Goal: Information Seeking & Learning: Learn about a topic

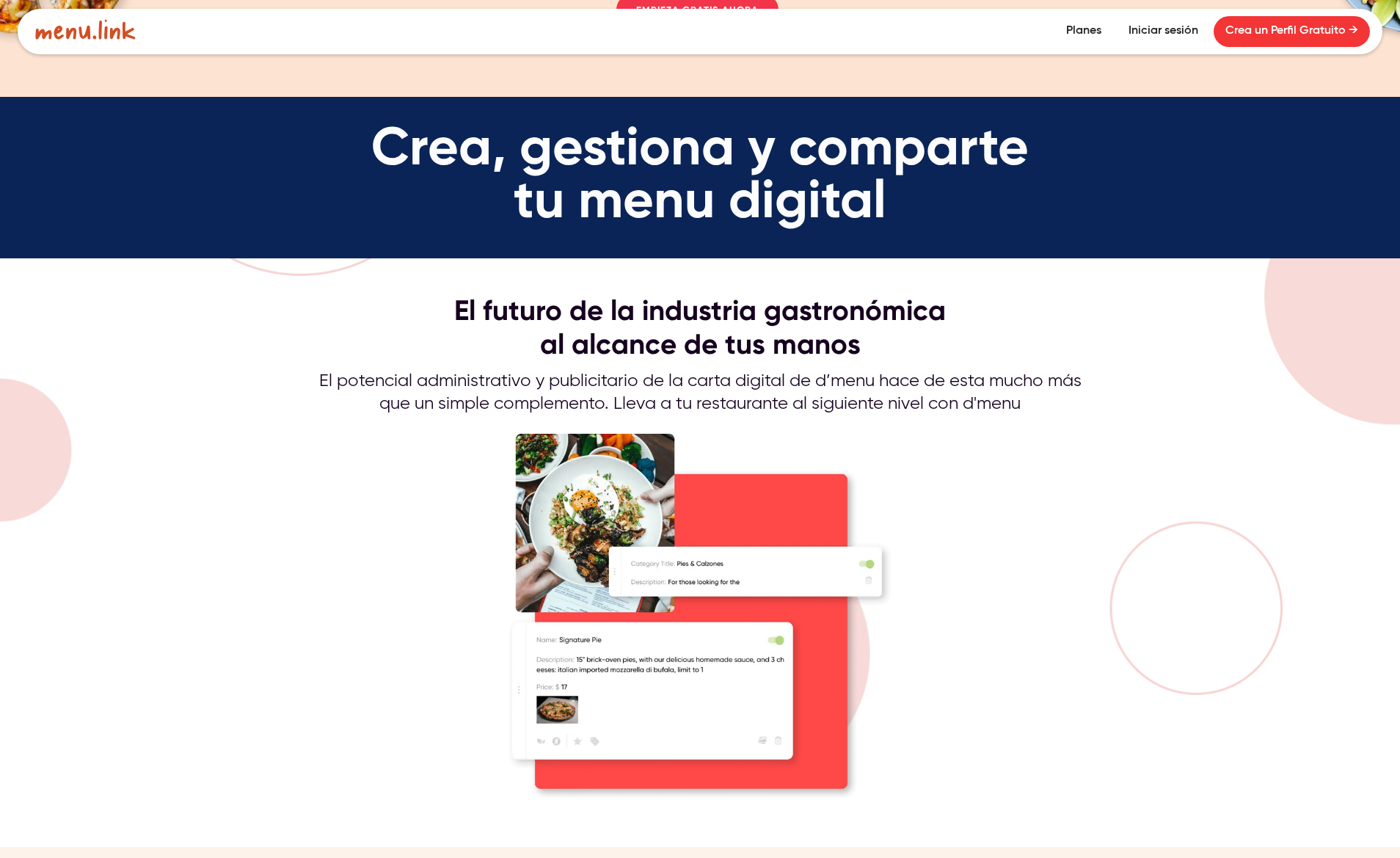
scroll to position [1486, 0]
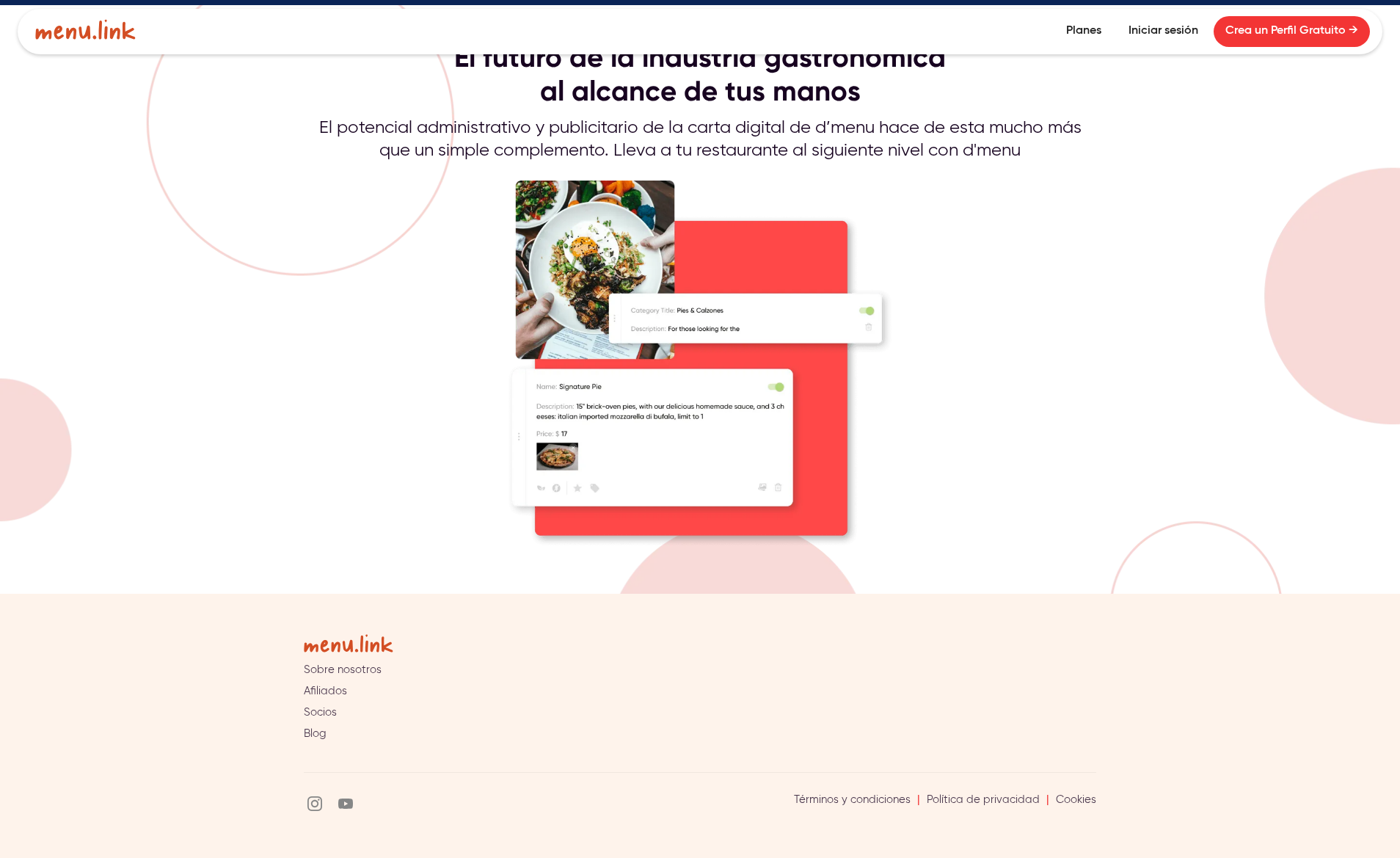
click at [1082, 27] on link "Planes" at bounding box center [1083, 31] width 59 height 31
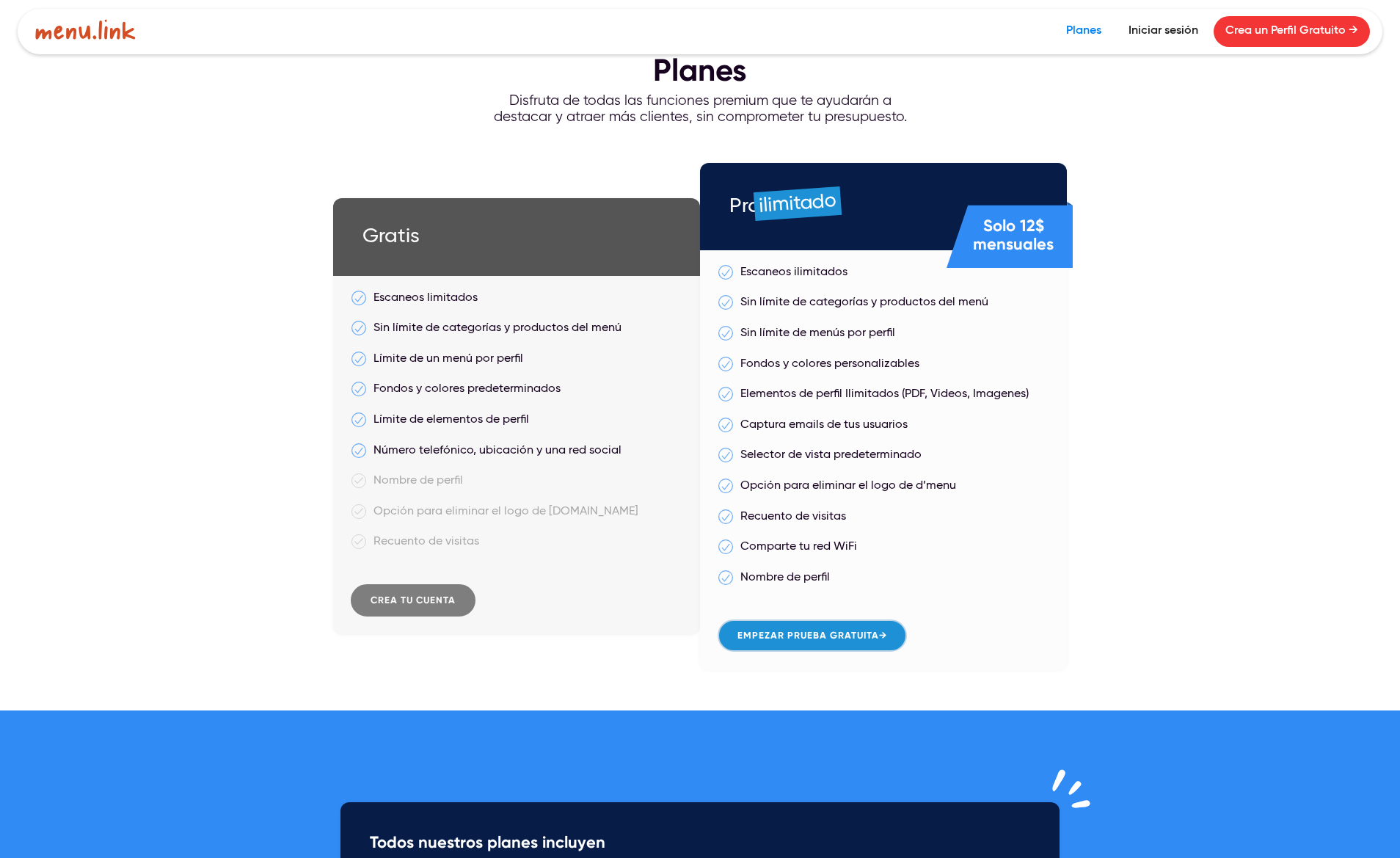
drag, startPoint x: 1017, startPoint y: 207, endPoint x: 954, endPoint y: 205, distance: 63.0
click at [954, 205] on div "Solo 12$ mensuales" at bounding box center [1010, 235] width 126 height 76
drag, startPoint x: 996, startPoint y: 234, endPoint x: 1099, endPoint y: 249, distance: 104.1
click at [1099, 249] on div "Planes Disfruta de todas las funciones premium que te ayudarán a destacar y atr…" at bounding box center [700, 355] width 1400 height 711
click at [1054, 225] on div "Solo 12$ mensuales" at bounding box center [1010, 235] width 126 height 76
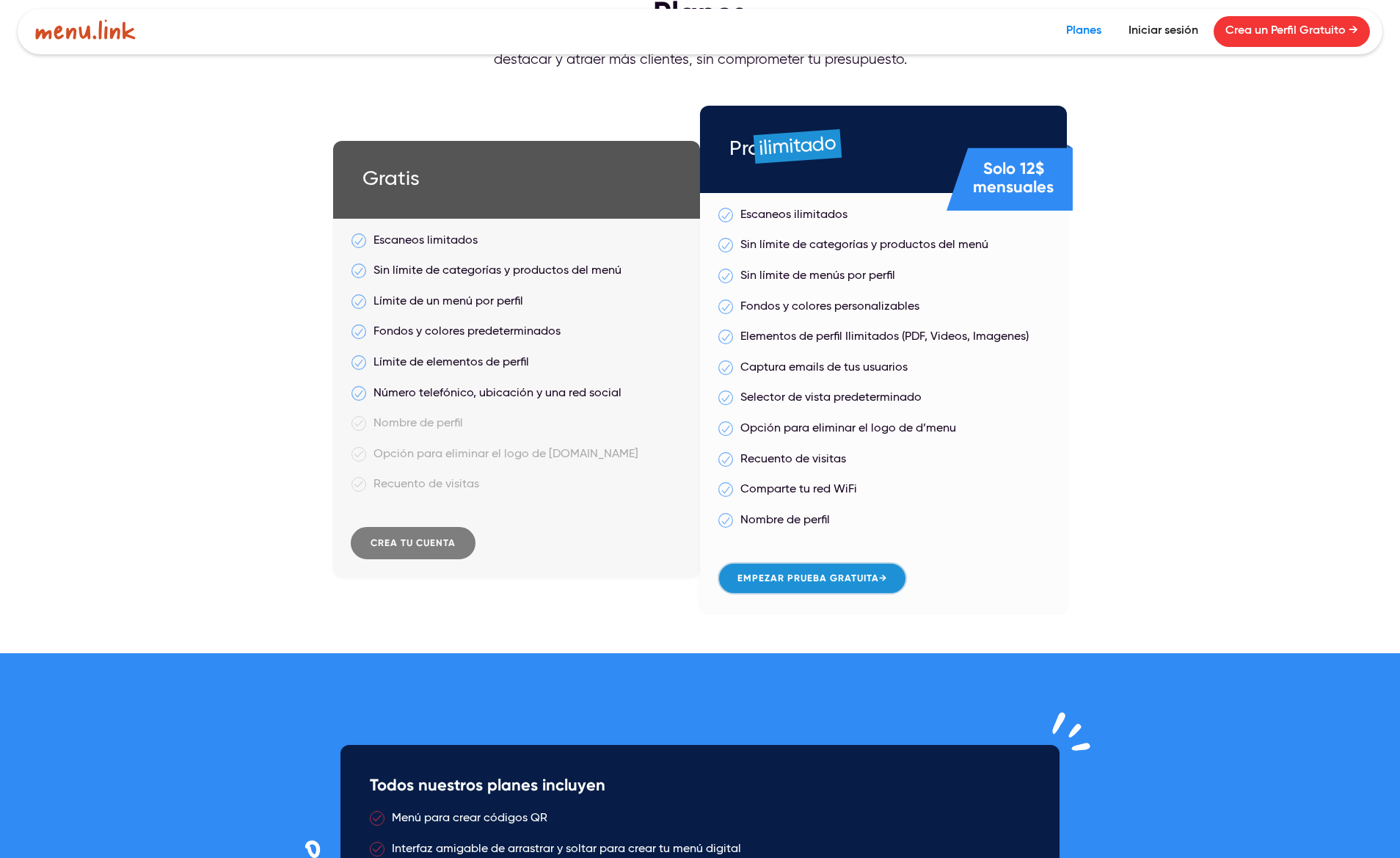
scroll to position [184, 0]
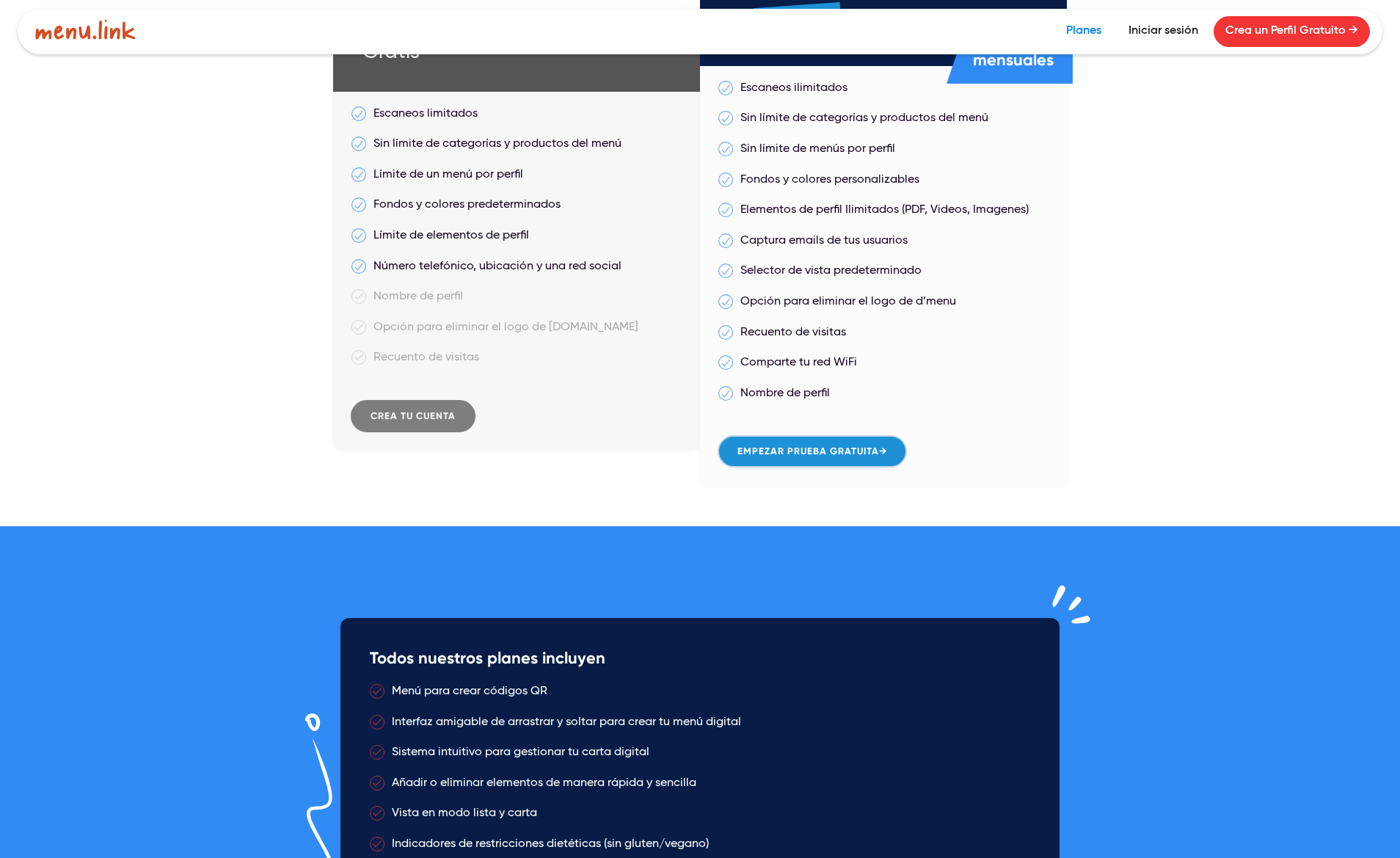
click at [448, 325] on div "Opción para eliminar el logo de Menu.link" at bounding box center [517, 327] width 331 height 19
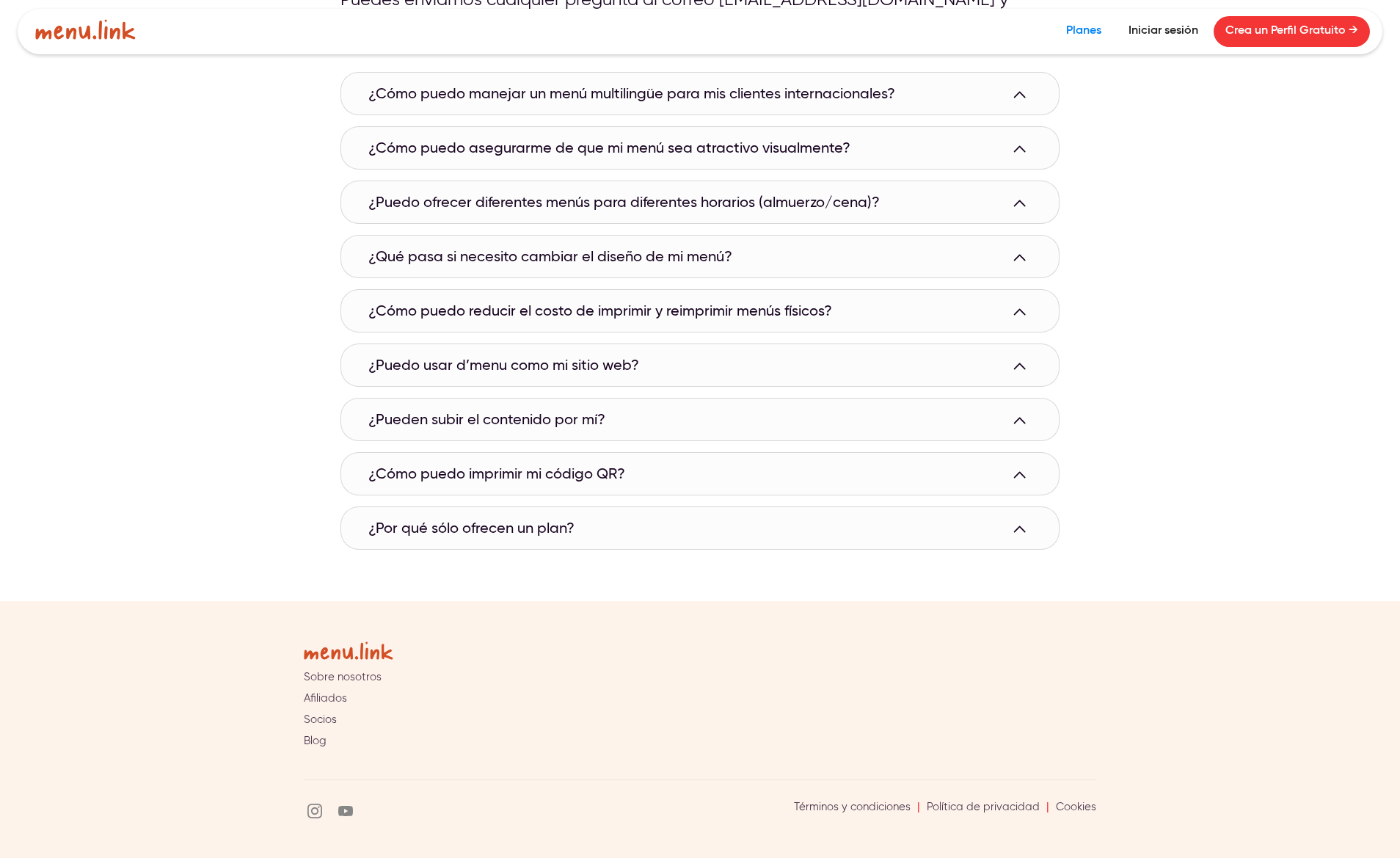
scroll to position [1316, 0]
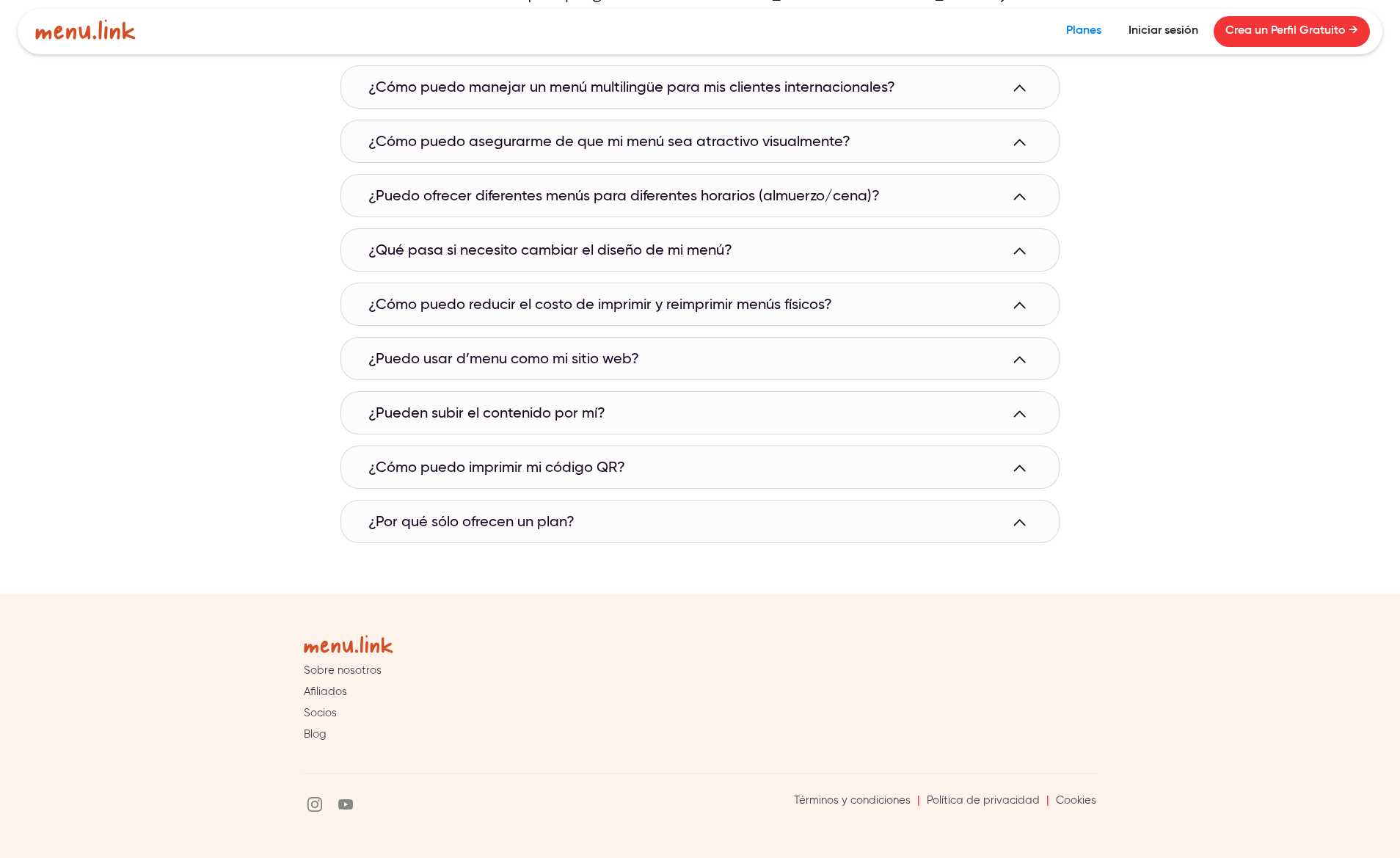
click at [516, 362] on h2 "¿Puedo usar d’menu como mi sitio web?" at bounding box center [504, 359] width 271 height 18
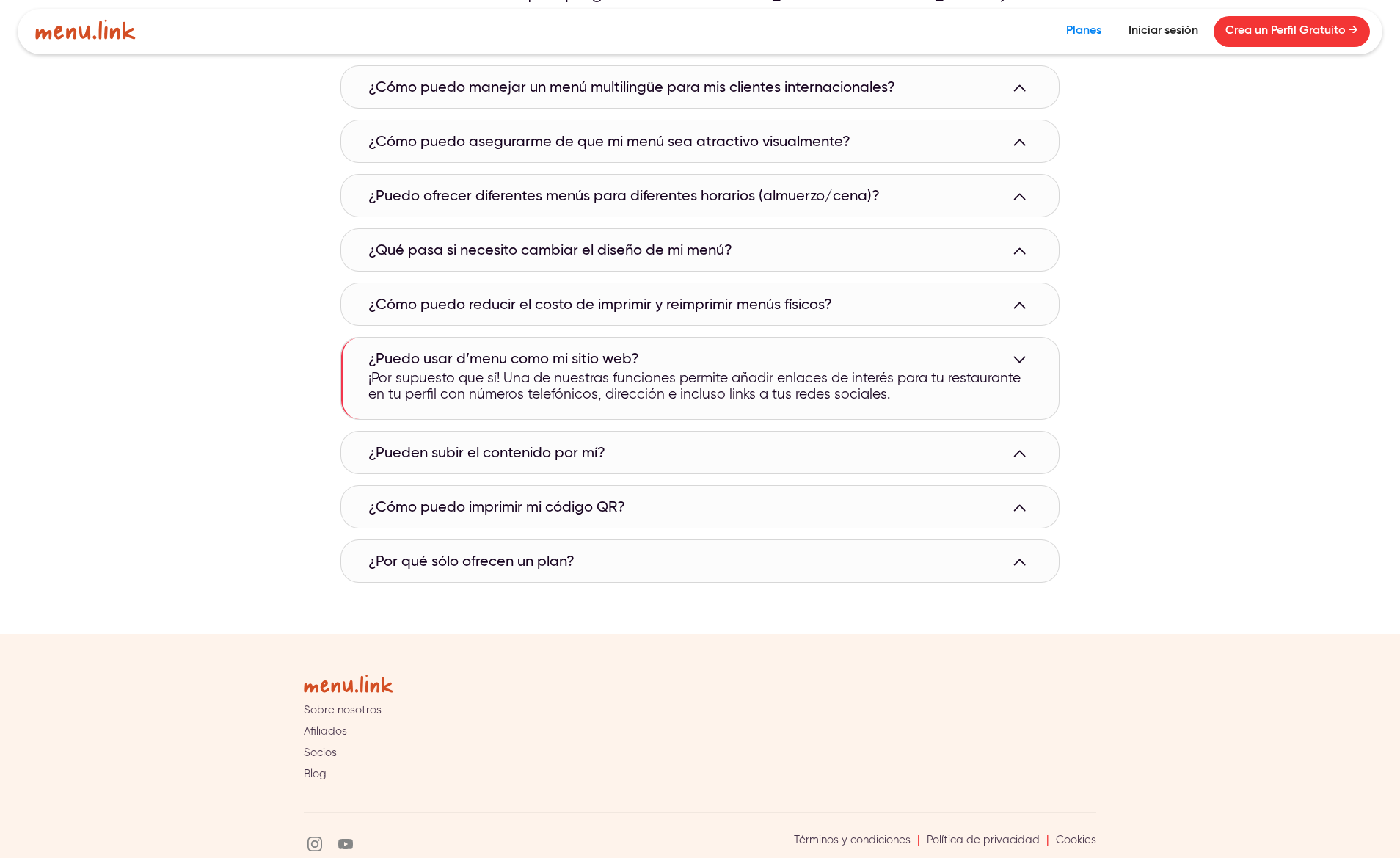
scroll to position [1134, 0]
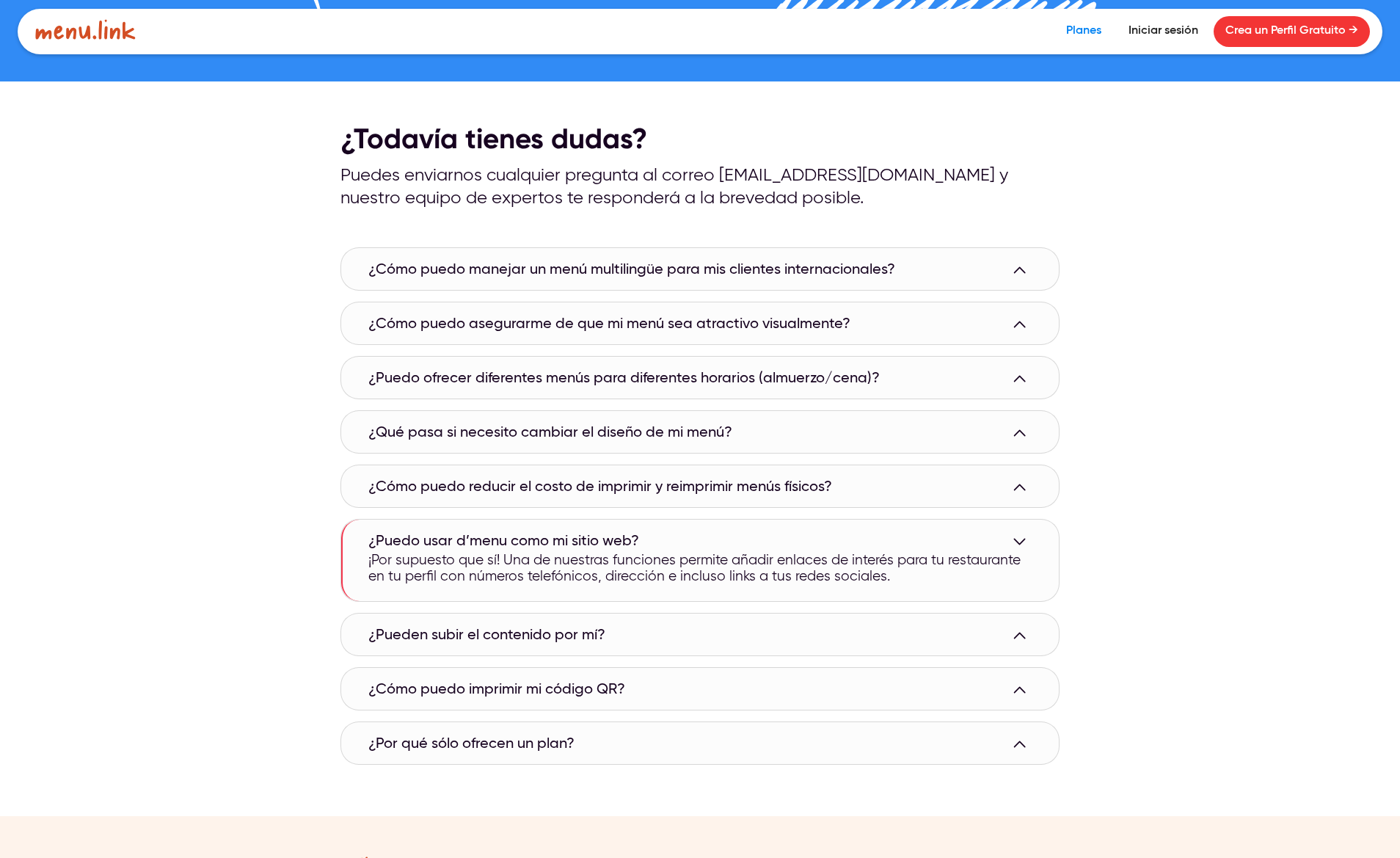
click at [518, 267] on h2 "¿Cómo puedo manejar un menú multilingüe para mis clientes internacionales?" at bounding box center [631, 270] width 527 height 18
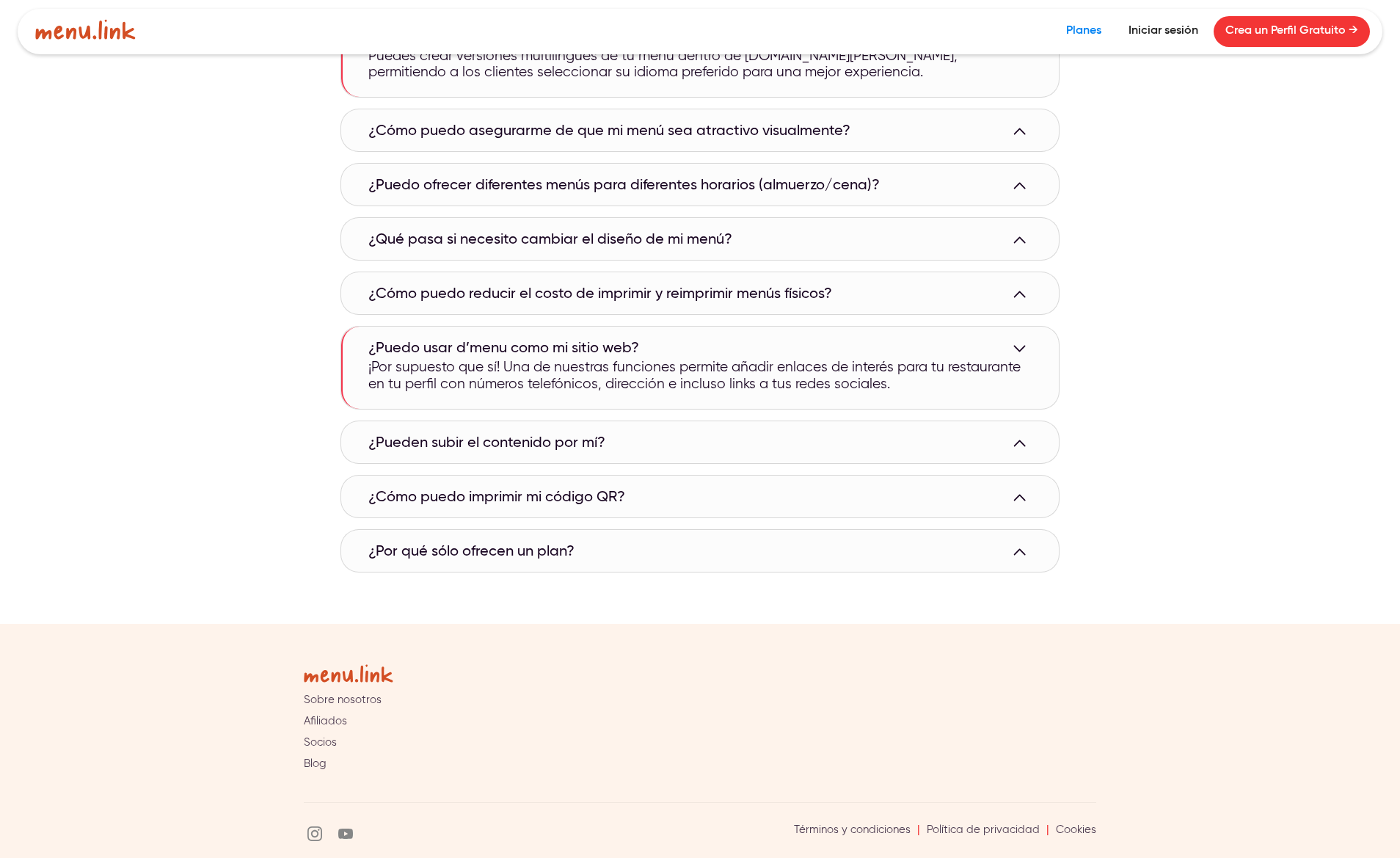
scroll to position [1396, 0]
